Goal: Information Seeking & Learning: Learn about a topic

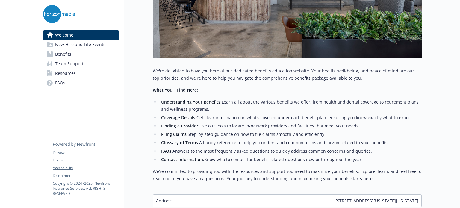
scroll to position [234, 4]
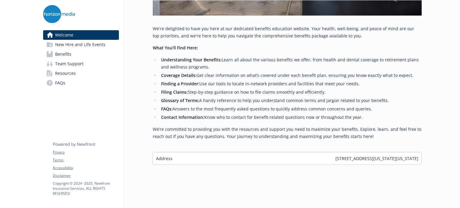
click at [87, 46] on span "New Hire and Life Events" at bounding box center [80, 45] width 50 height 10
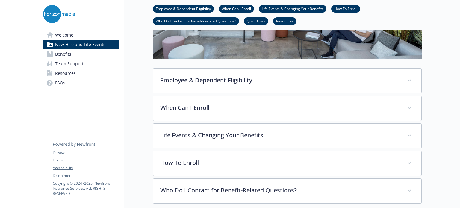
scroll to position [161, 4]
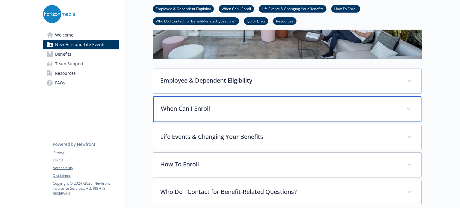
click at [274, 106] on p "When Can I Enroll" at bounding box center [280, 108] width 238 height 9
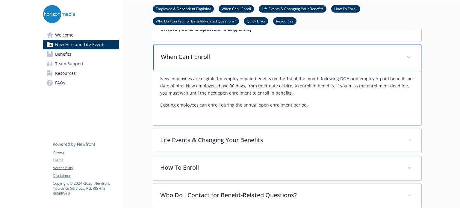
scroll to position [163, 0]
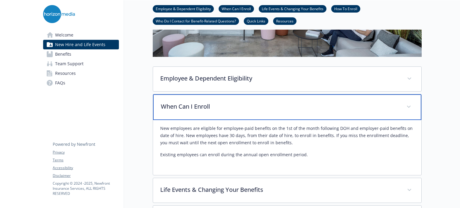
click at [396, 107] on p "When Can I Enroll" at bounding box center [280, 106] width 238 height 9
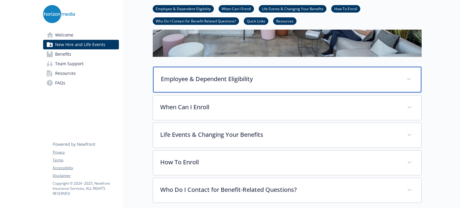
click at [406, 77] on span at bounding box center [409, 79] width 10 height 10
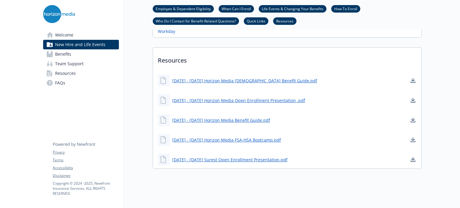
scroll to position [531, 4]
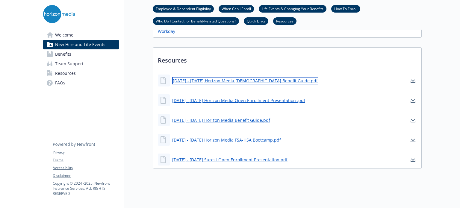
click at [255, 77] on link "[DATE] - [DATE] Horizon Media [DEMOGRAPHIC_DATA] Benefit Guide.pdf" at bounding box center [245, 80] width 146 height 7
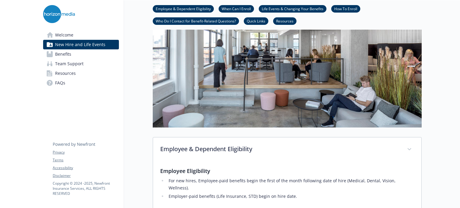
scroll to position [92, 4]
click at [76, 48] on span "New Hire and Life Events" at bounding box center [80, 45] width 50 height 10
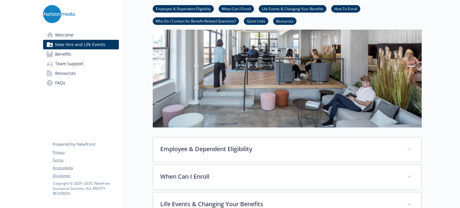
click at [61, 53] on span "Benefits" at bounding box center [63, 54] width 16 height 10
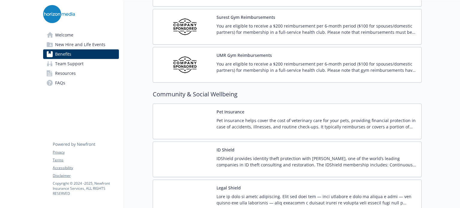
scroll to position [1527, 4]
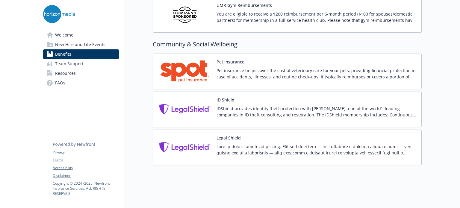
click at [81, 60] on link "Team Support" at bounding box center [81, 64] width 76 height 10
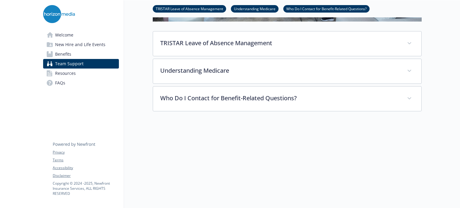
scroll to position [211, 4]
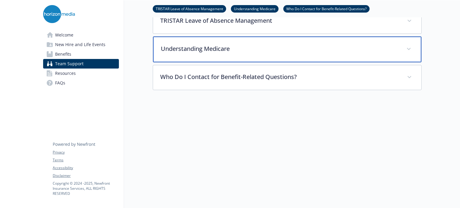
click at [407, 44] on span at bounding box center [409, 49] width 10 height 10
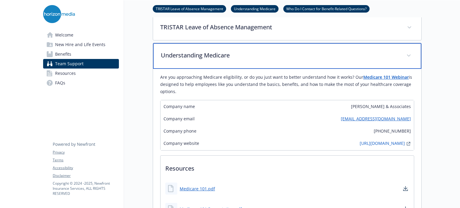
scroll to position [203, 4]
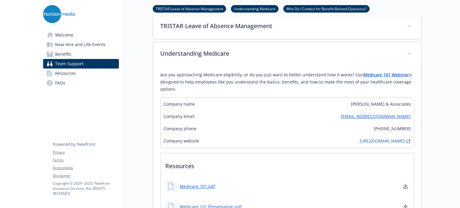
click at [74, 66] on span "Team Support" at bounding box center [69, 64] width 28 height 10
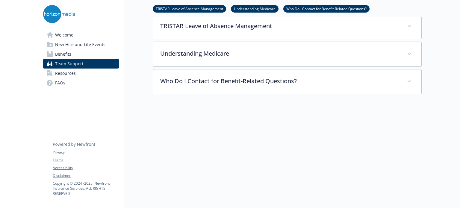
click at [63, 73] on span "Resources" at bounding box center [65, 74] width 21 height 10
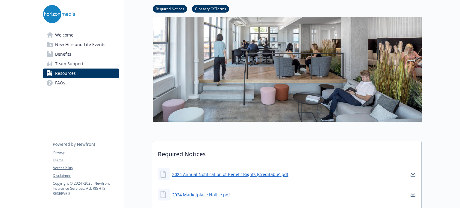
scroll to position [0, 4]
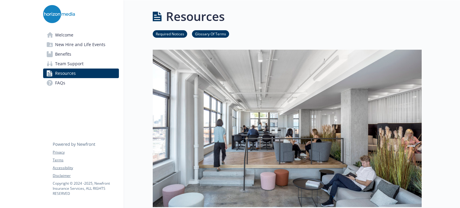
click at [55, 35] on span "Welcome" at bounding box center [64, 35] width 18 height 10
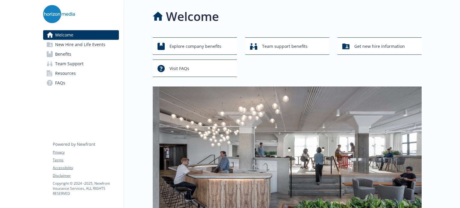
click at [65, 52] on span "Benefits" at bounding box center [63, 54] width 16 height 10
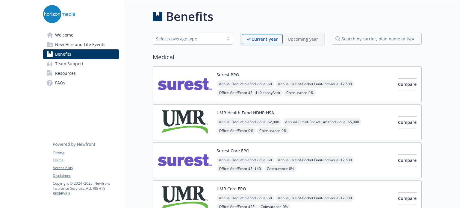
click at [59, 47] on span "New Hire and Life Events" at bounding box center [80, 45] width 50 height 10
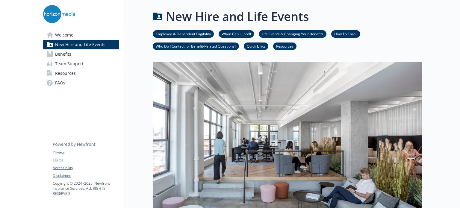
click at [59, 47] on span "New Hire and Life Events" at bounding box center [80, 45] width 50 height 10
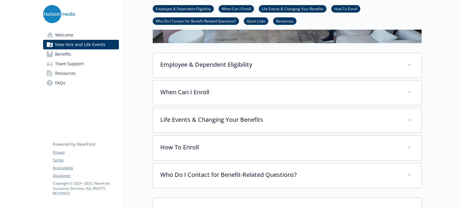
scroll to position [208, 4]
